Goal: Information Seeking & Learning: Learn about a topic

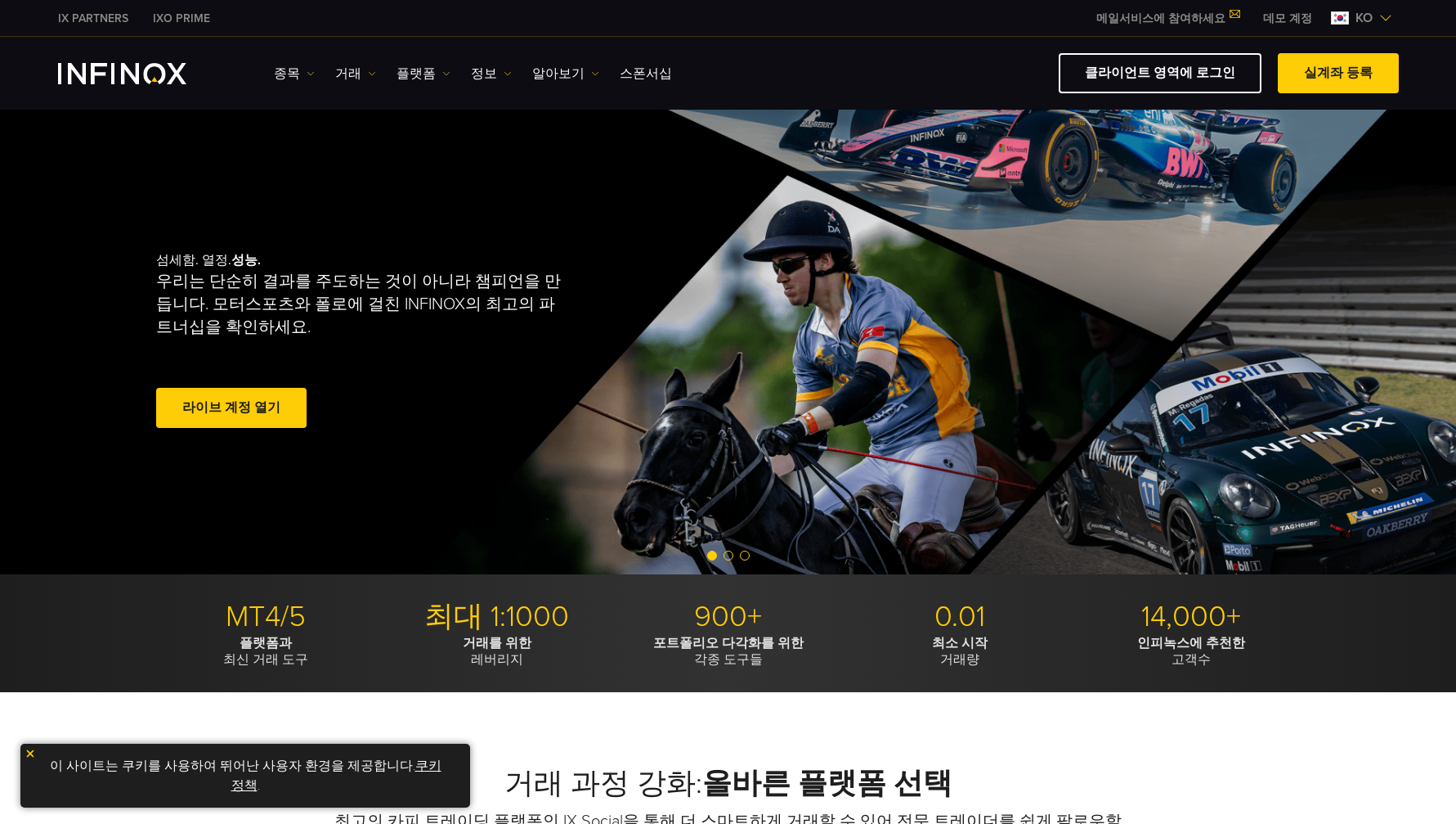
click at [1169, 70] on link "클라이언트 영역에 로그인" at bounding box center [1160, 73] width 203 height 40
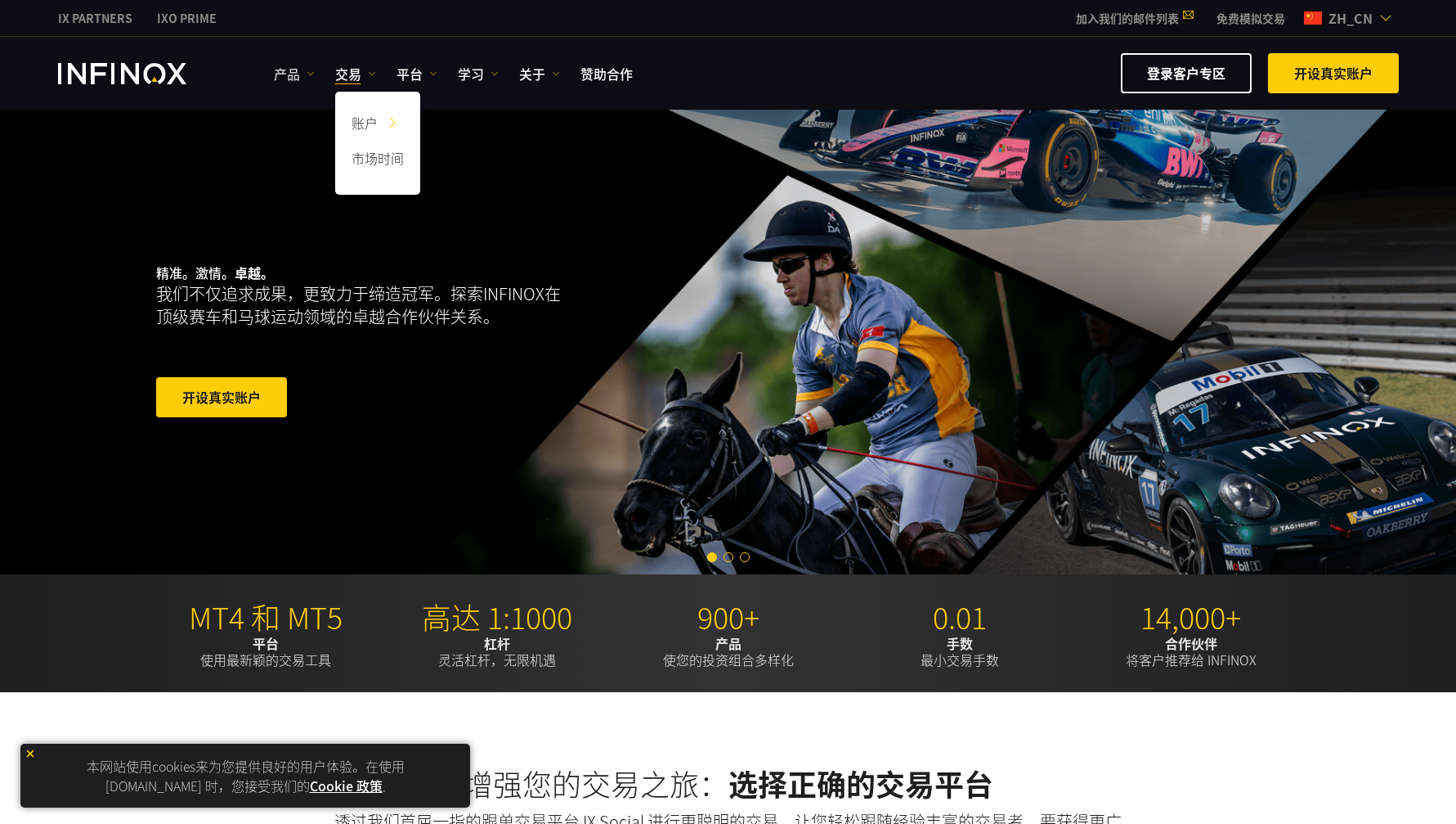
click at [296, 74] on link "产品" at bounding box center [294, 74] width 41 height 19
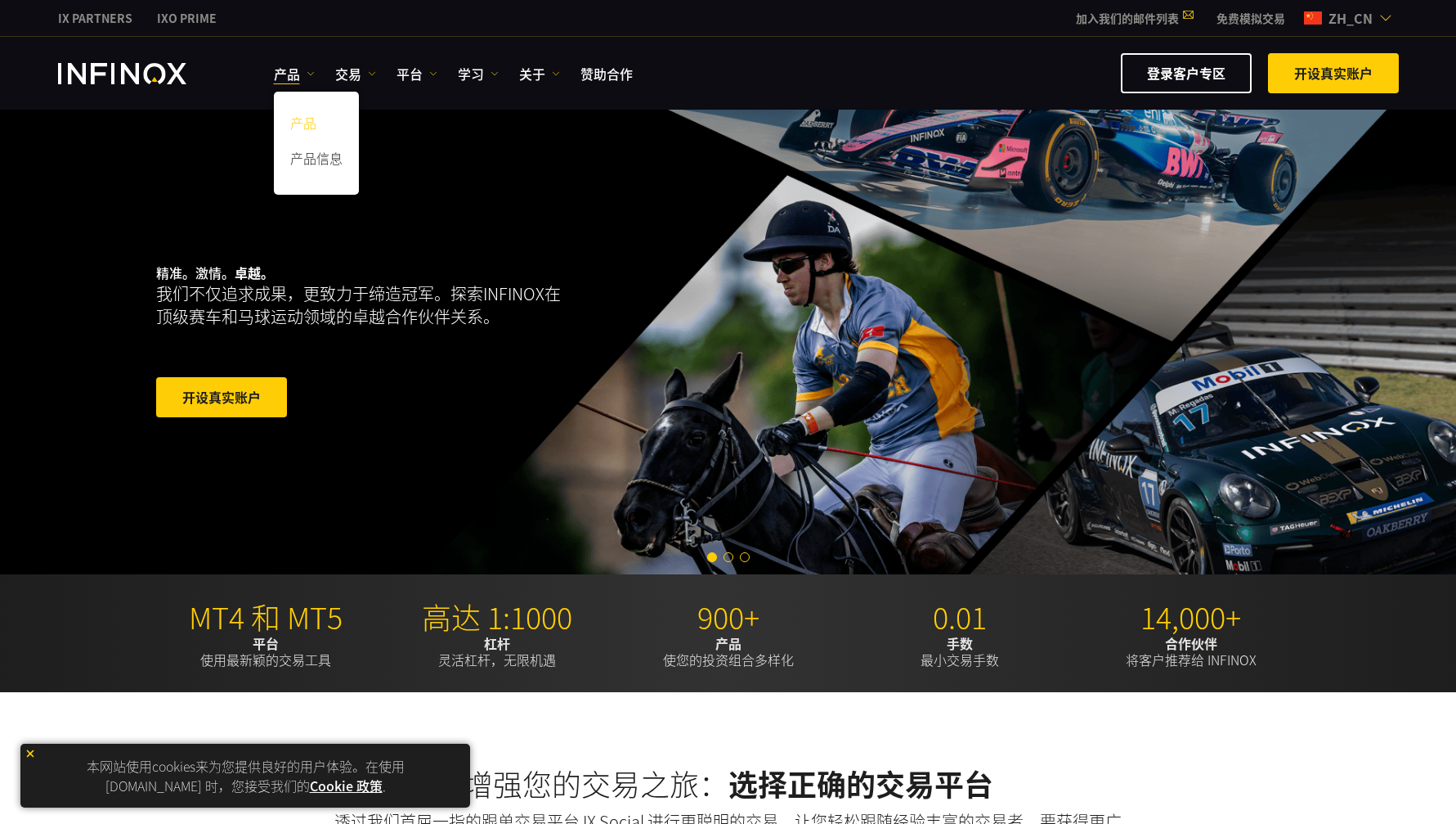
click at [320, 129] on link "产品" at bounding box center [316, 126] width 85 height 35
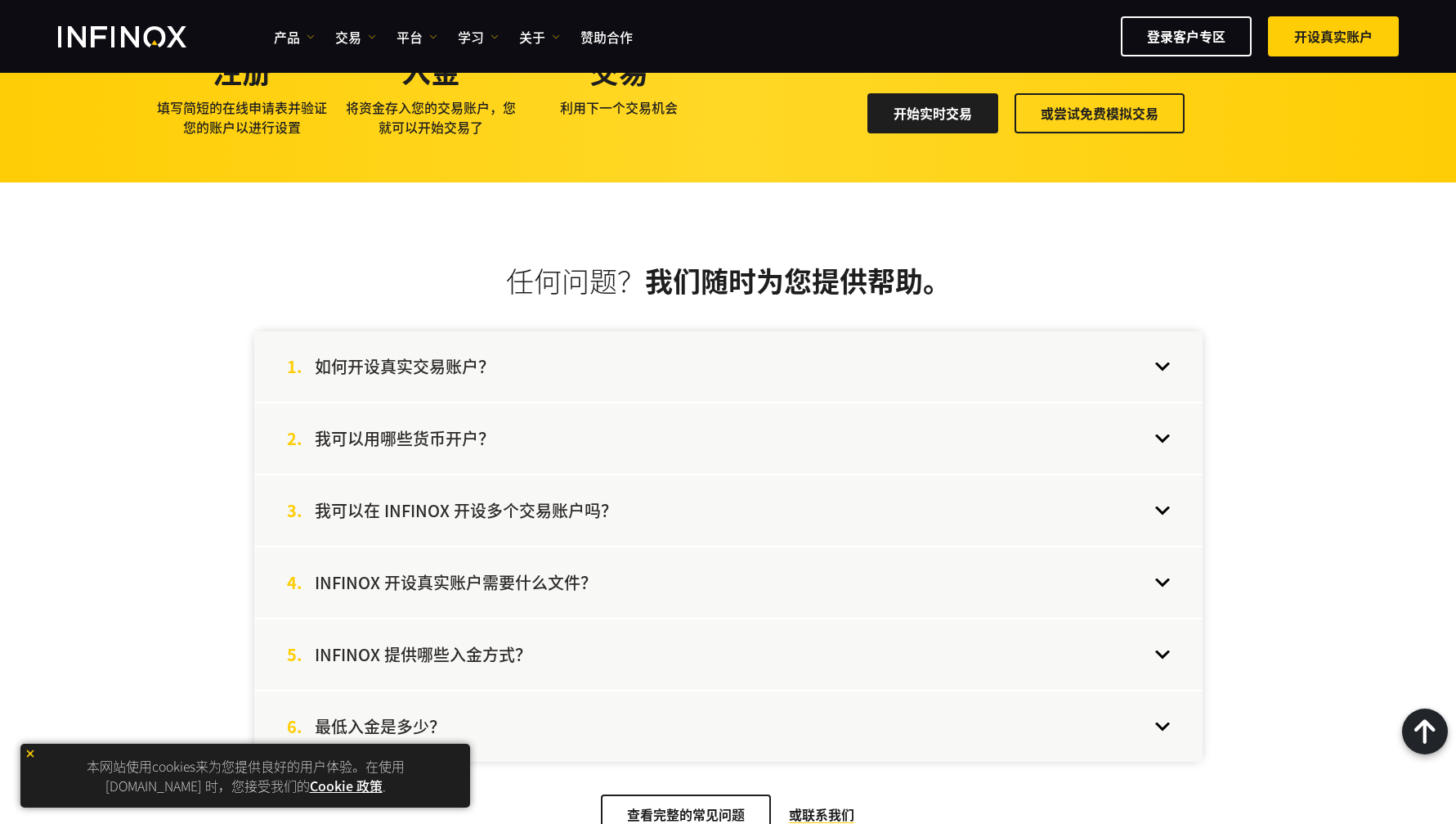
scroll to position [1289, 0]
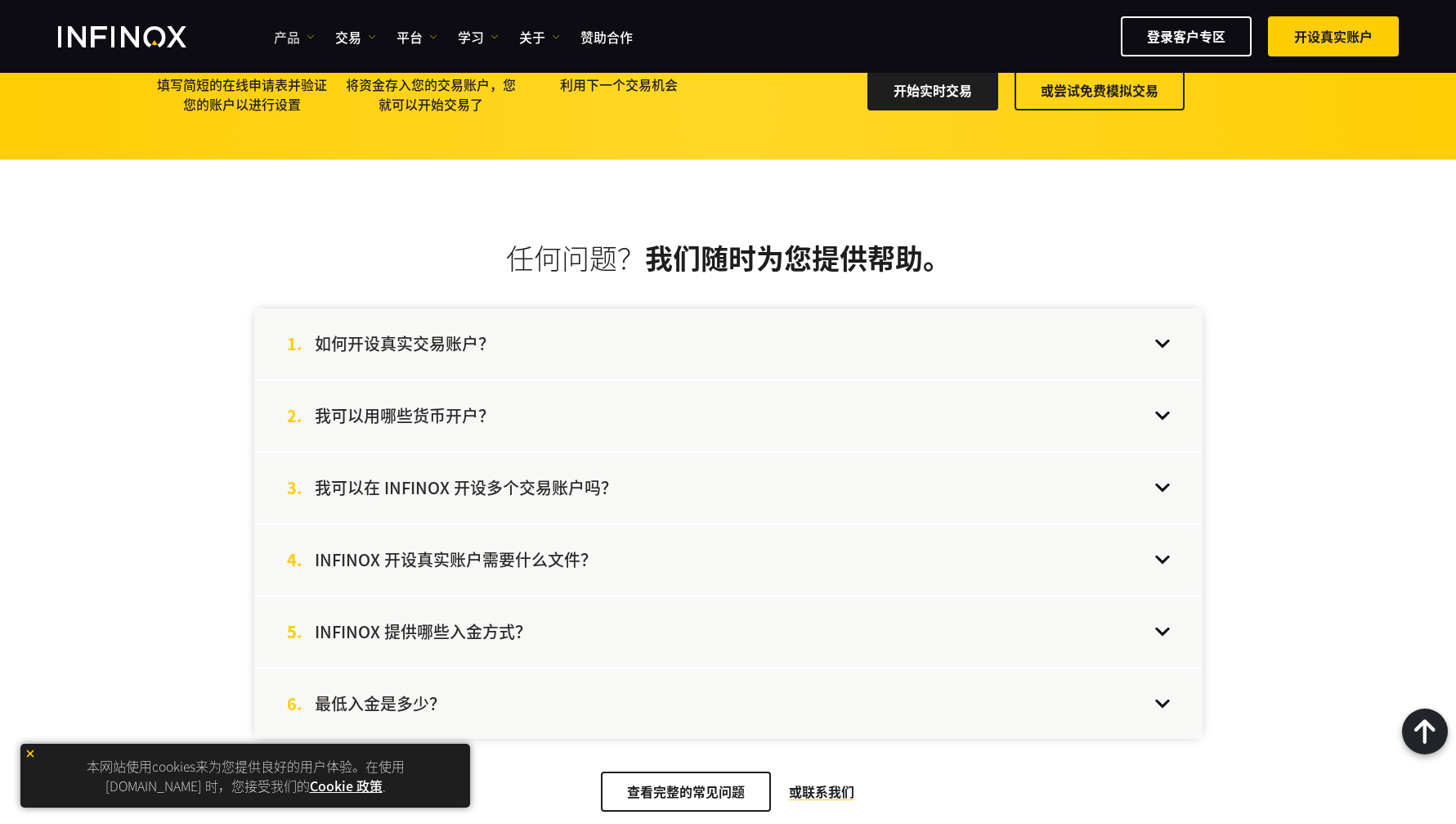
click at [300, 39] on link "产品" at bounding box center [294, 37] width 41 height 19
click at [322, 119] on link "产品信息" at bounding box center [316, 124] width 85 height 35
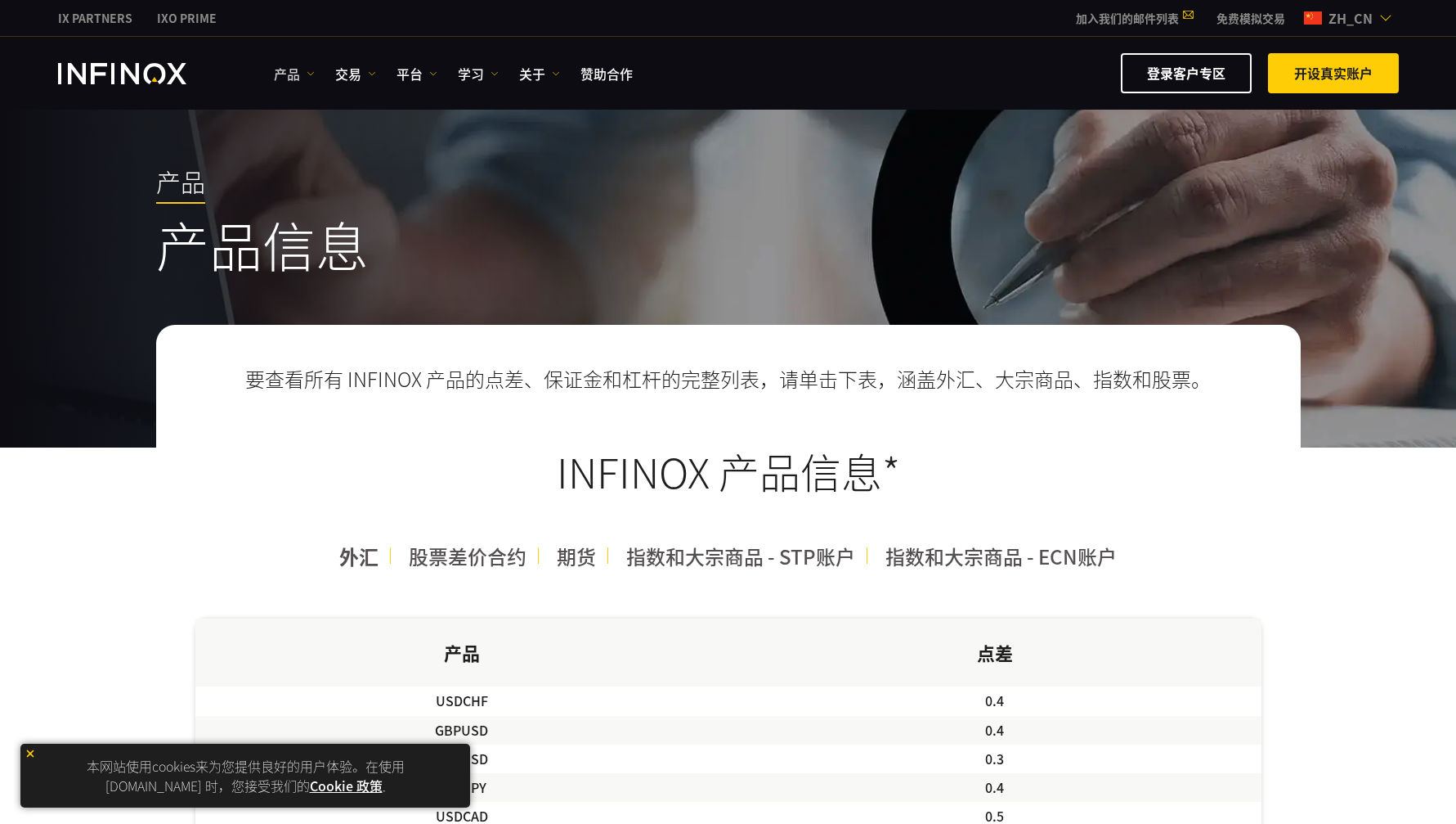
click at [314, 74] on img at bounding box center [310, 74] width 8 height 8
click at [323, 162] on link "产品信息" at bounding box center [316, 161] width 85 height 35
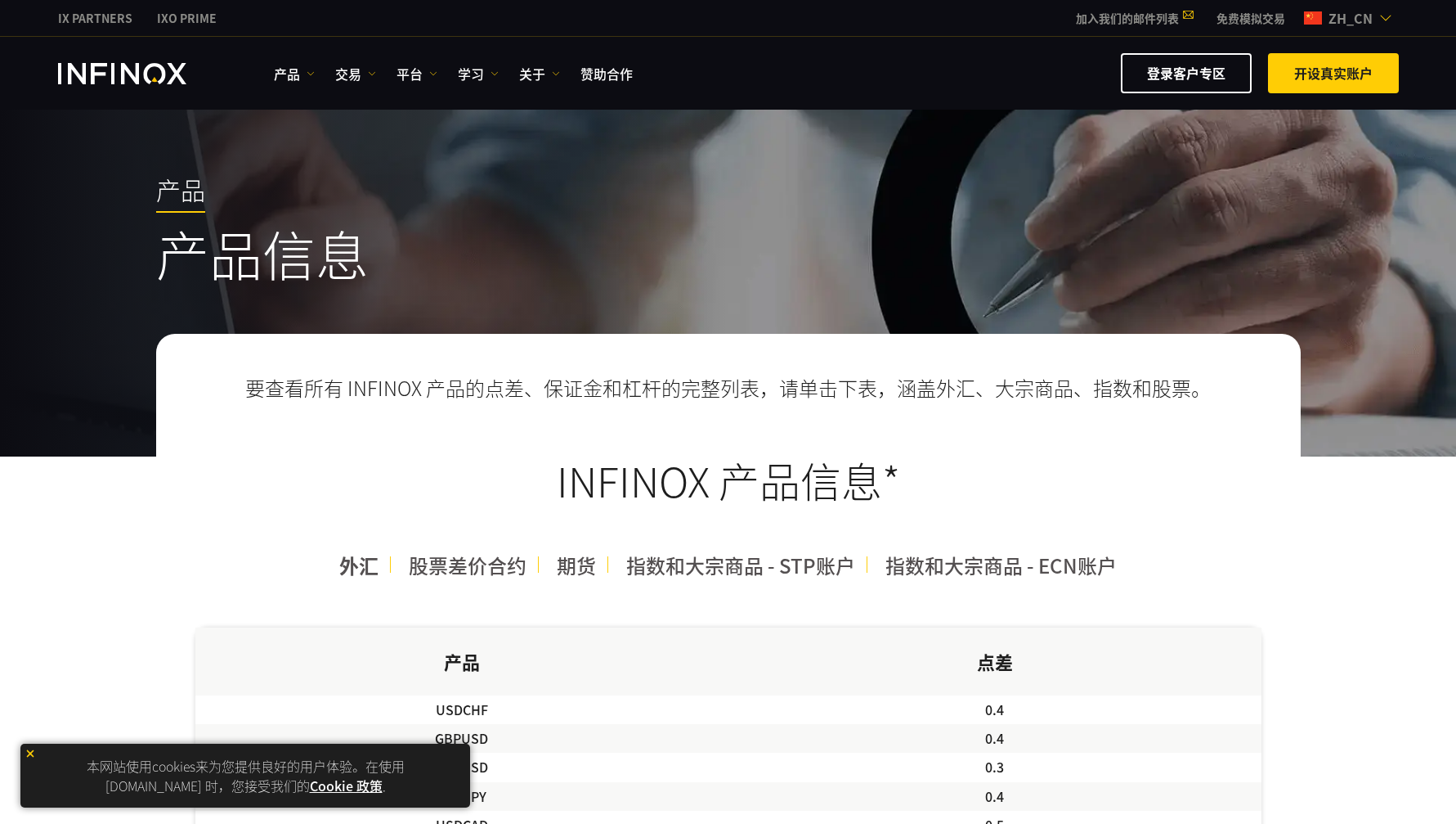
click at [437, 67] on ul "产品 产品 产品信息 交易 账户" at bounding box center [452, 74] width 359 height 19
click at [426, 76] on link "平台" at bounding box center [417, 74] width 41 height 19
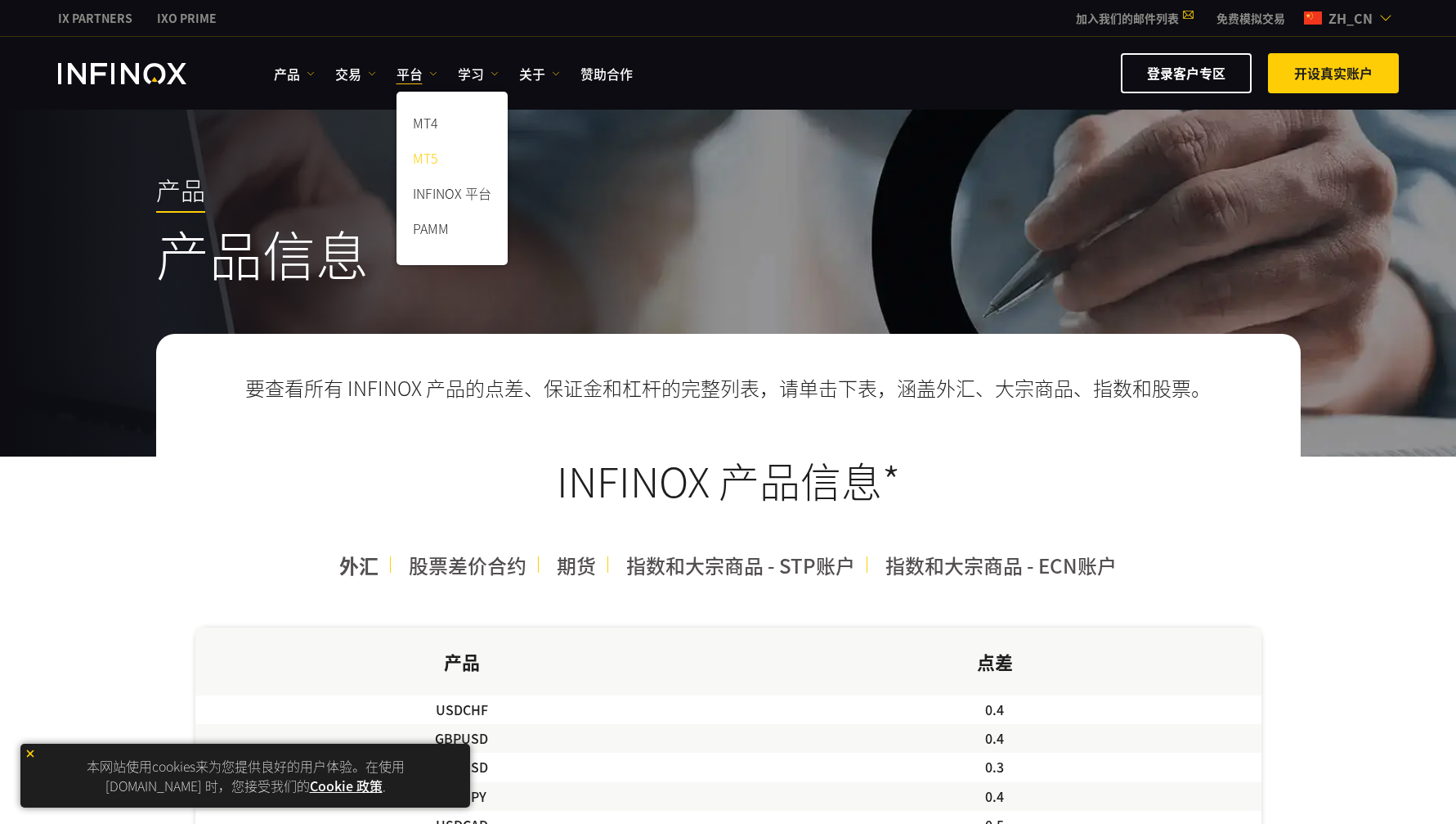
click at [452, 161] on link "MT5" at bounding box center [451, 161] width 111 height 35
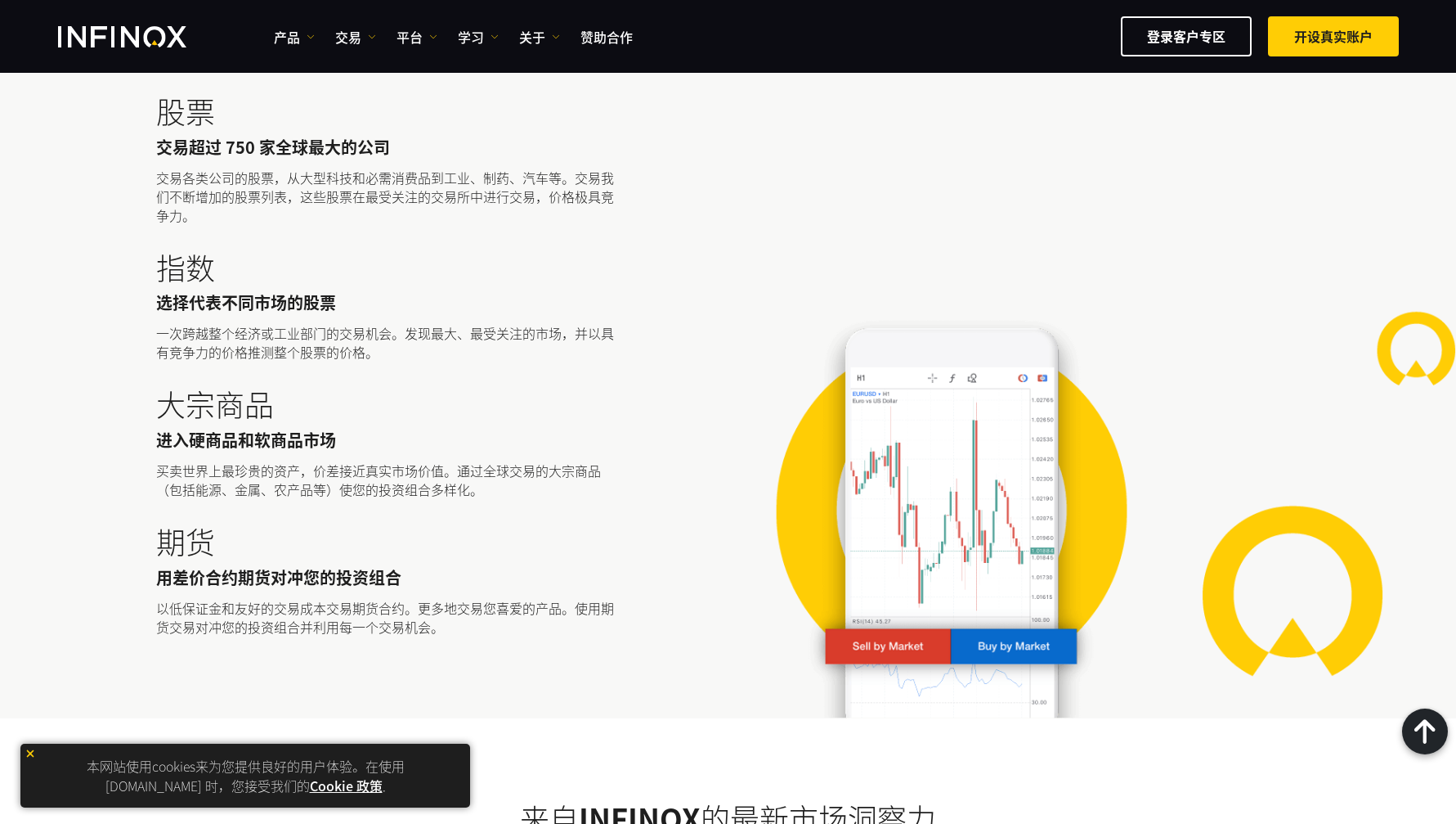
scroll to position [4841, 0]
